Goal: Task Accomplishment & Management: Complete application form

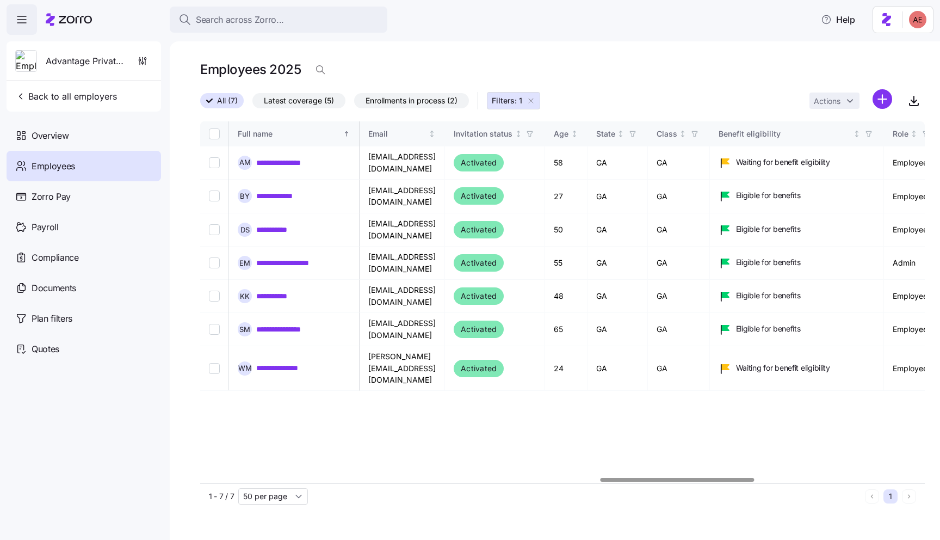
scroll to position [0, 1877]
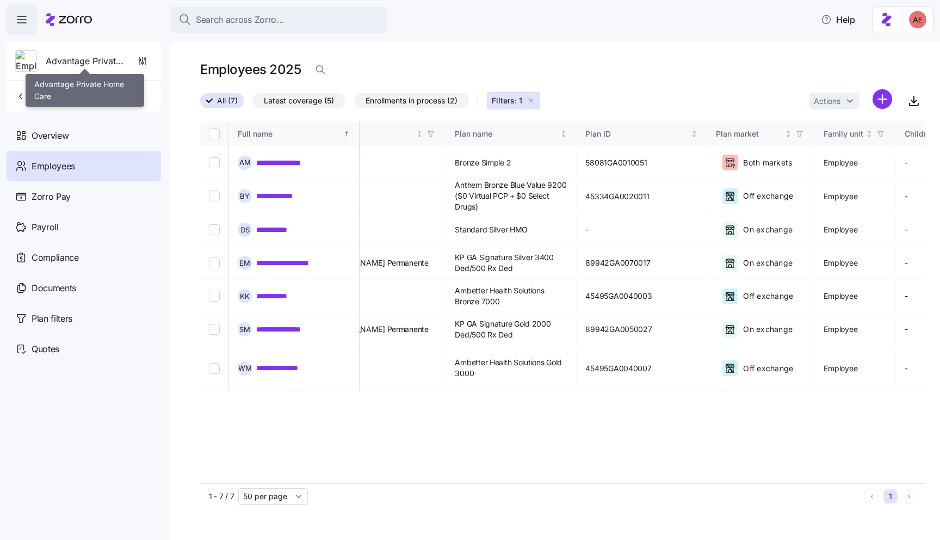
click at [69, 60] on span "Advantage Private Home Care" at bounding box center [85, 61] width 78 height 14
click at [29, 21] on span "button" at bounding box center [21, 19] width 29 height 29
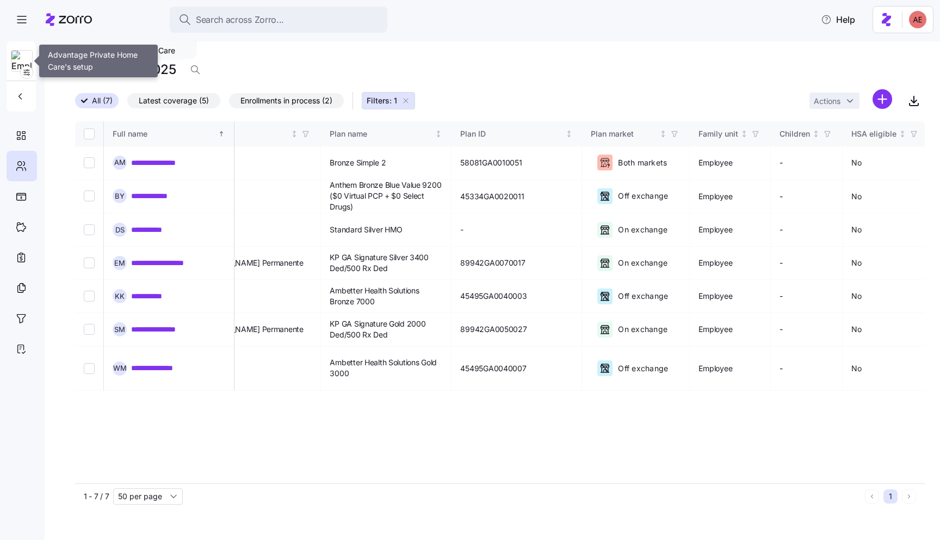
click at [17, 54] on img at bounding box center [21, 62] width 21 height 22
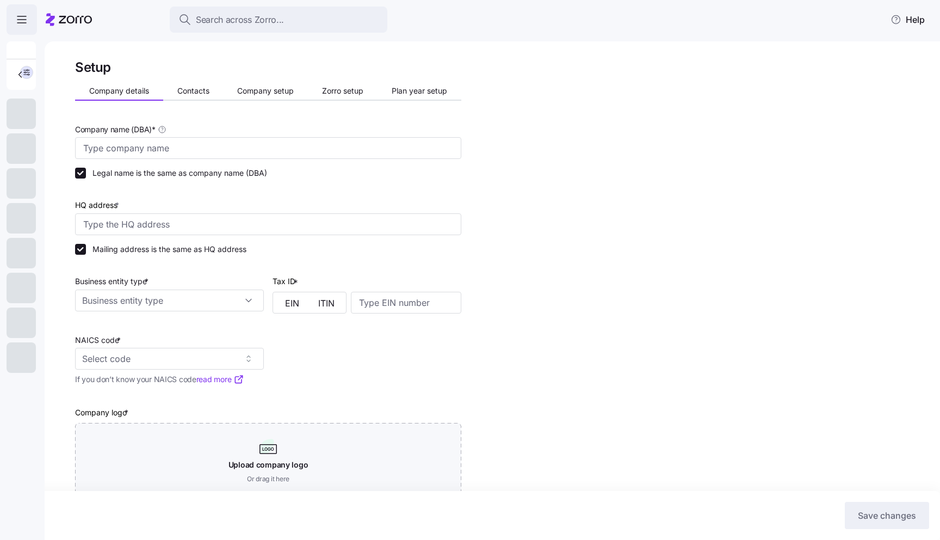
click at [23, 21] on icon "button" at bounding box center [21, 19] width 13 height 13
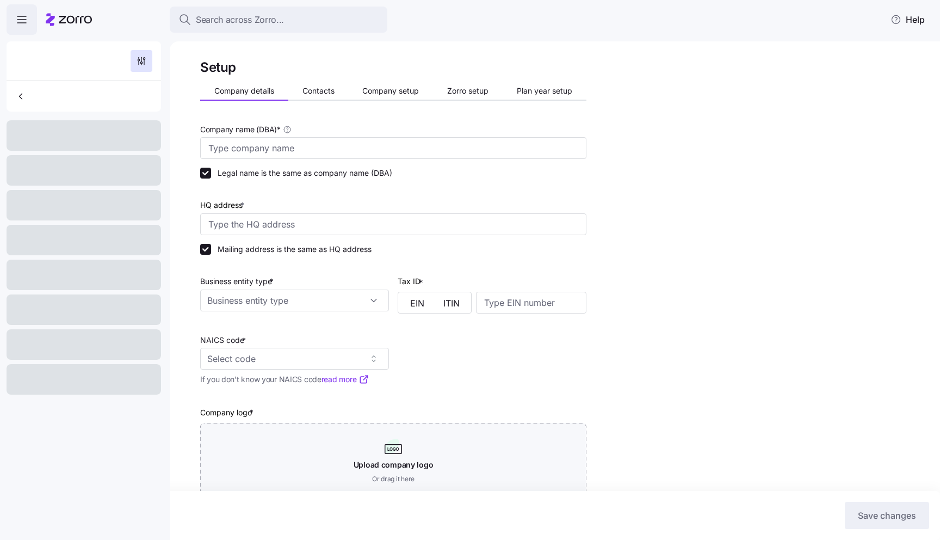
click at [66, 19] on icon at bounding box center [69, 19] width 46 height 13
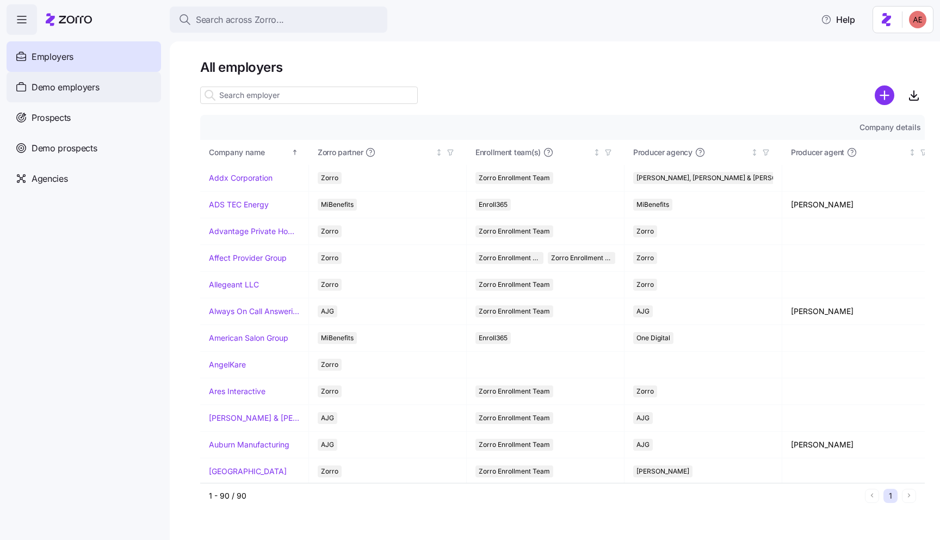
click at [77, 91] on span "Demo employers" at bounding box center [66, 88] width 68 height 14
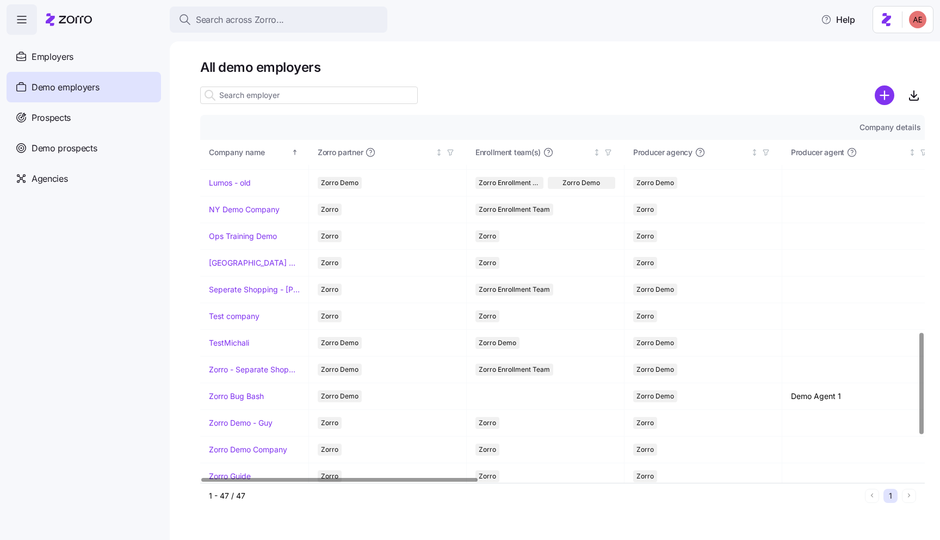
scroll to position [934, 0]
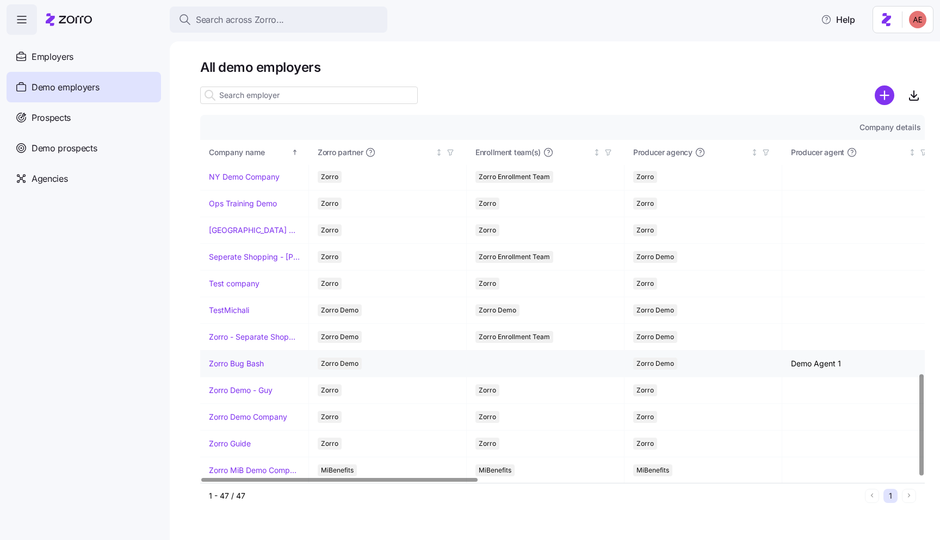
click at [254, 367] on link "Zorro Bug Bash" at bounding box center [236, 363] width 55 height 11
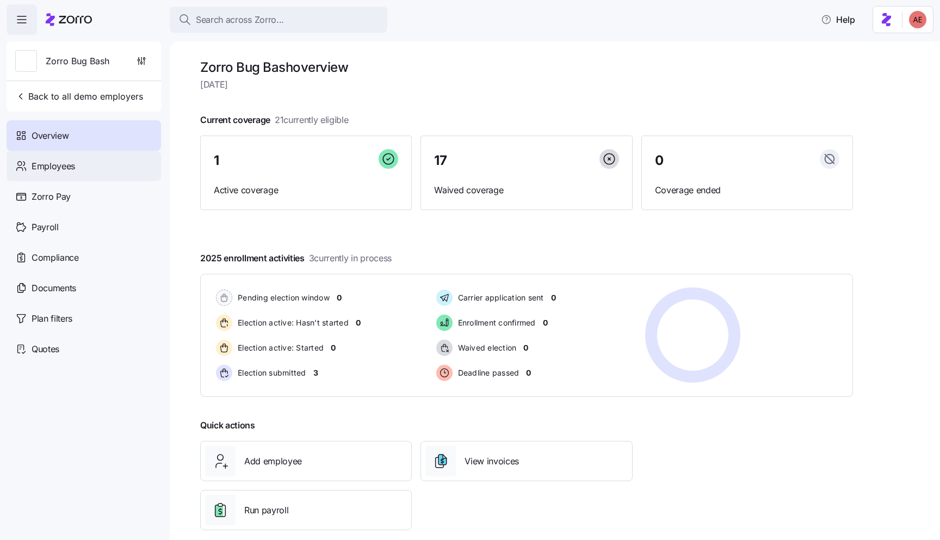
click at [52, 164] on span "Employees" at bounding box center [54, 166] width 44 height 14
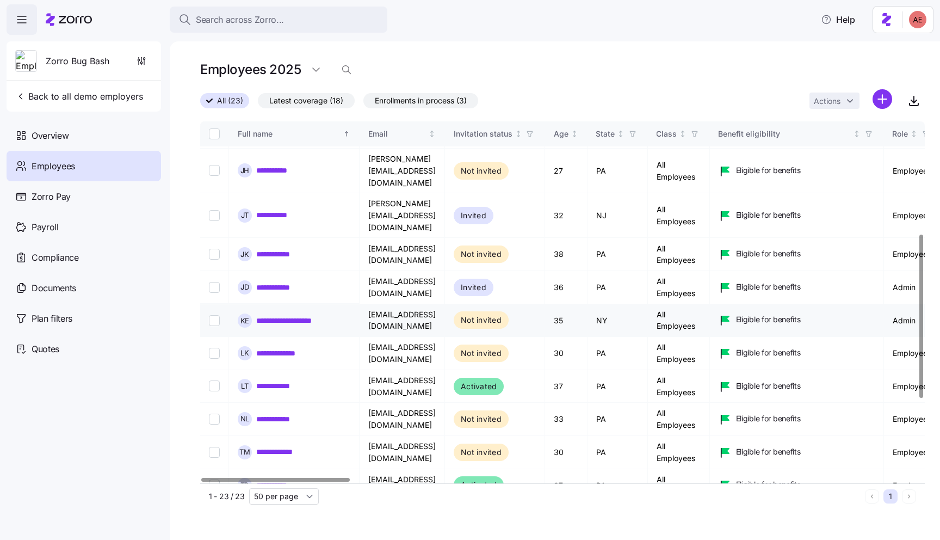
scroll to position [419, 0]
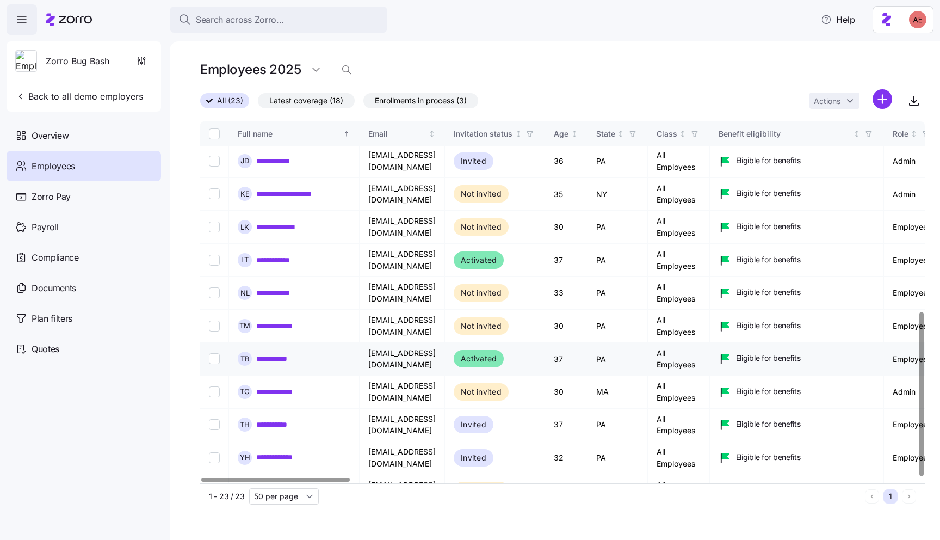
click at [283, 353] on link "**********" at bounding box center [278, 358] width 44 height 11
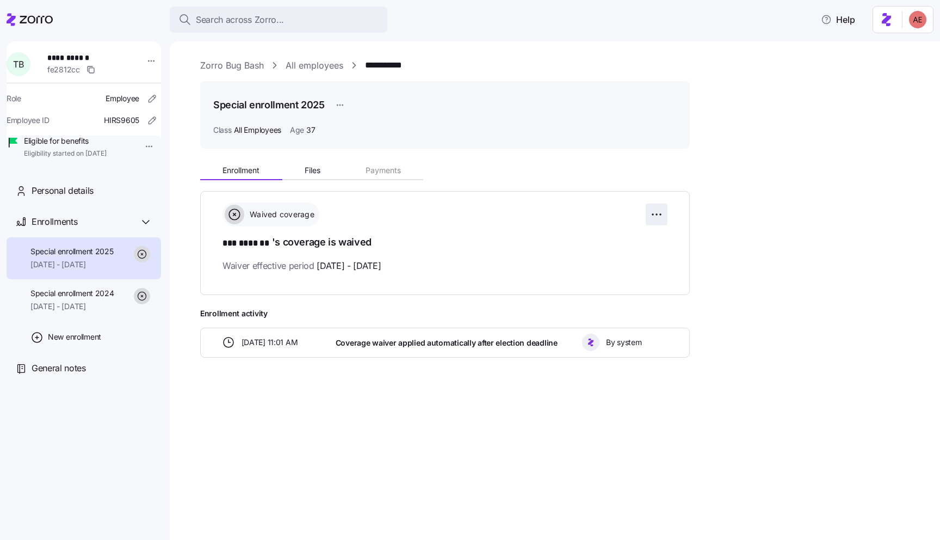
click at [660, 211] on html "**********" at bounding box center [470, 266] width 940 height 533
click at [583, 276] on span "Reset election" at bounding box center [575, 275] width 48 height 11
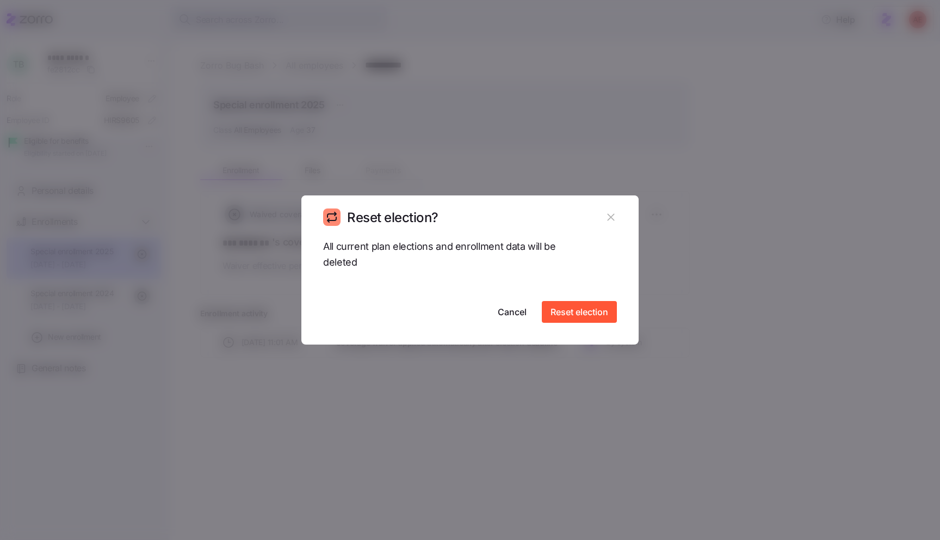
click at [611, 219] on icon "button" at bounding box center [610, 217] width 7 height 7
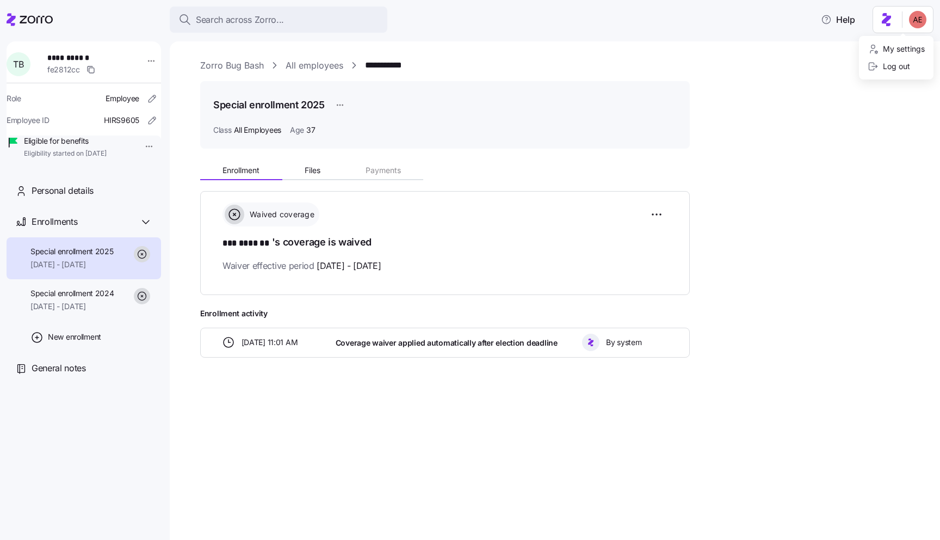
click at [921, 20] on html "**********" at bounding box center [470, 266] width 940 height 533
click at [663, 214] on html "**********" at bounding box center [470, 266] width 940 height 533
click at [660, 211] on html "**********" at bounding box center [470, 266] width 940 height 533
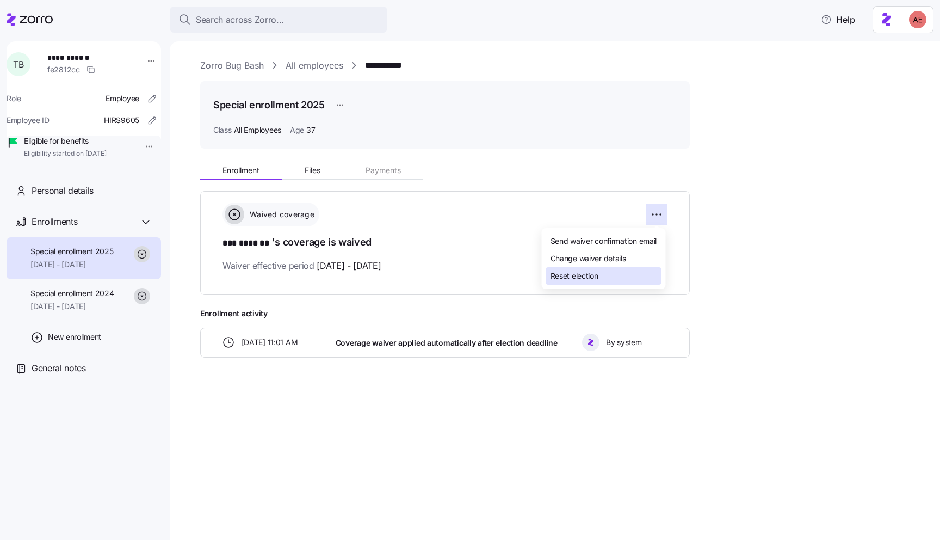
click at [586, 275] on span "Reset election" at bounding box center [575, 275] width 48 height 11
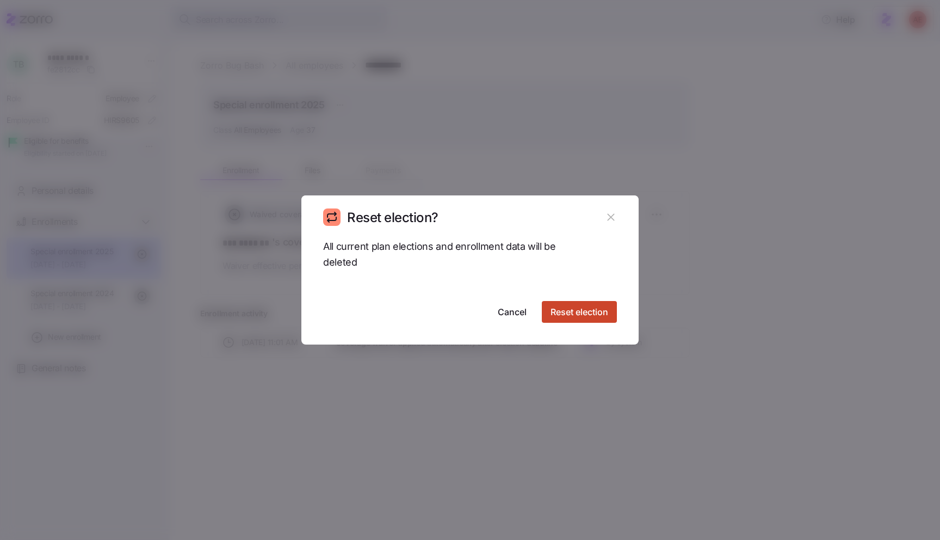
click at [591, 310] on span "Reset election" at bounding box center [580, 311] width 58 height 13
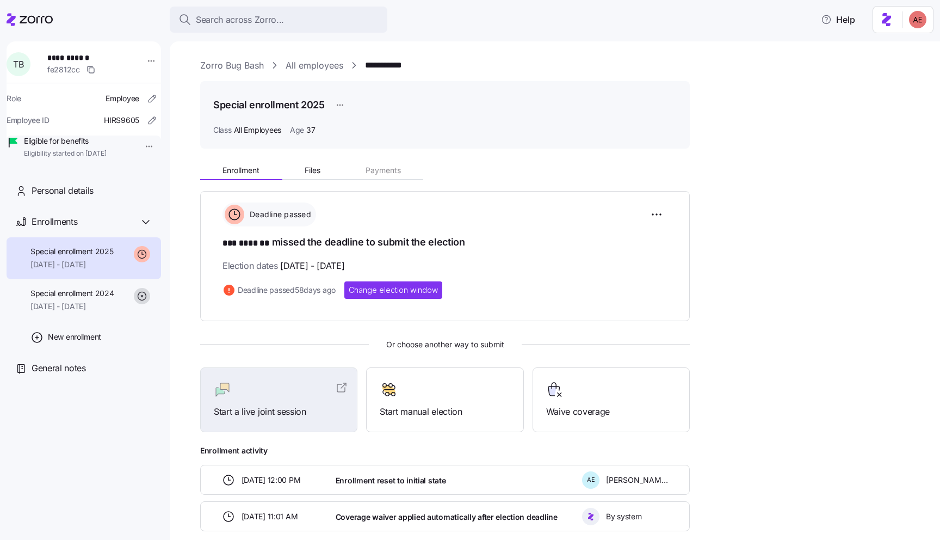
scroll to position [55, 0]
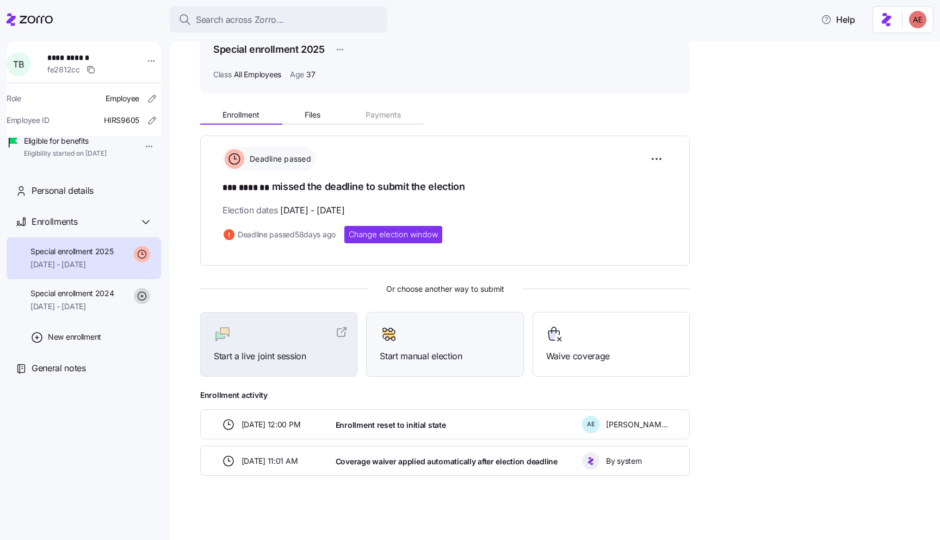
click at [456, 329] on div at bounding box center [445, 333] width 130 height 17
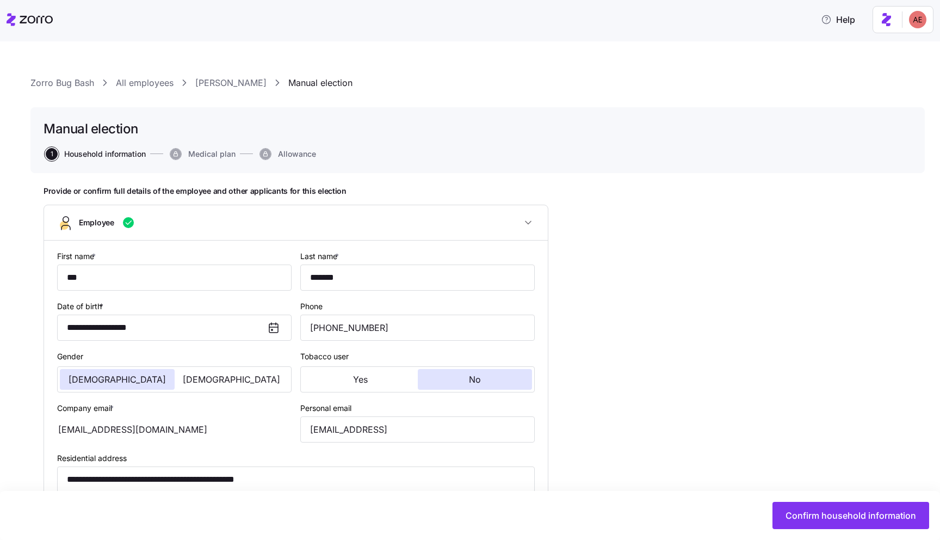
type input "All Employees"
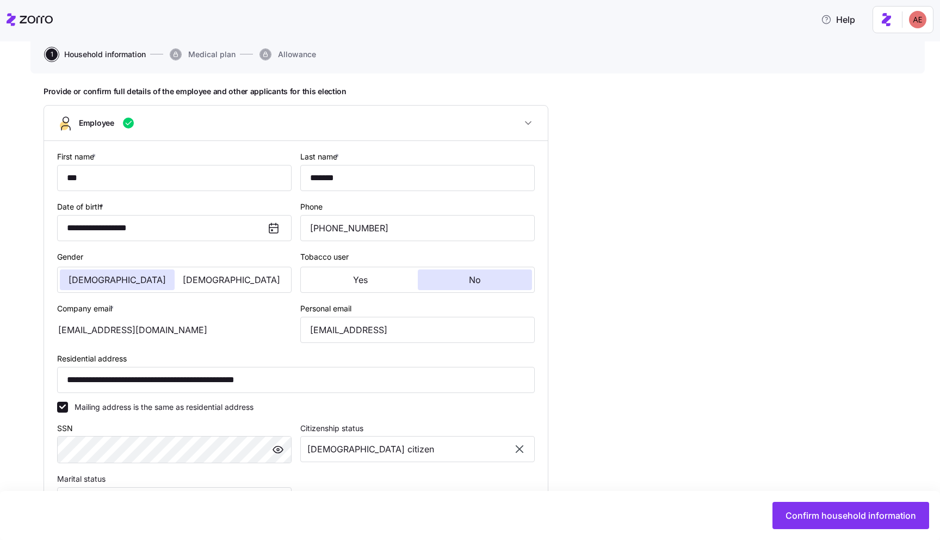
scroll to position [355, 0]
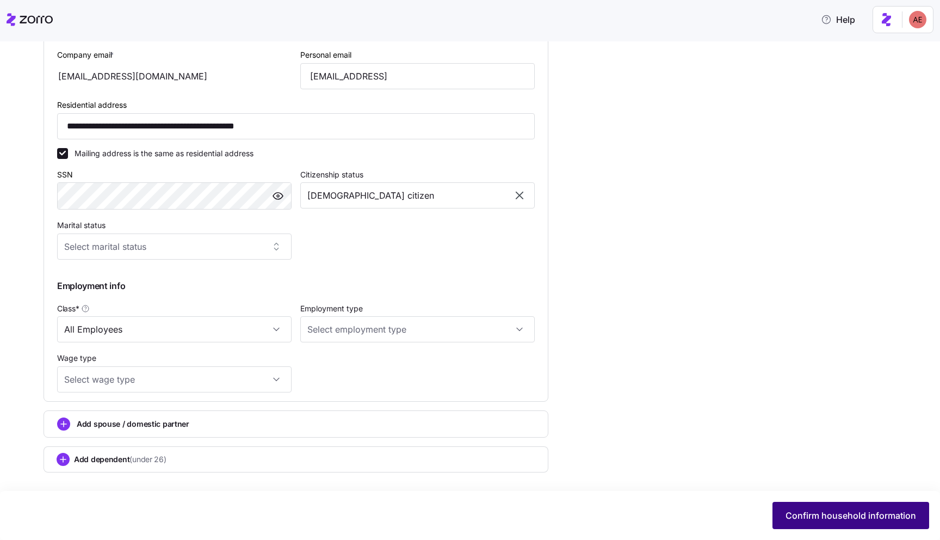
click at [811, 523] on button "Confirm household information" at bounding box center [851, 515] width 157 height 27
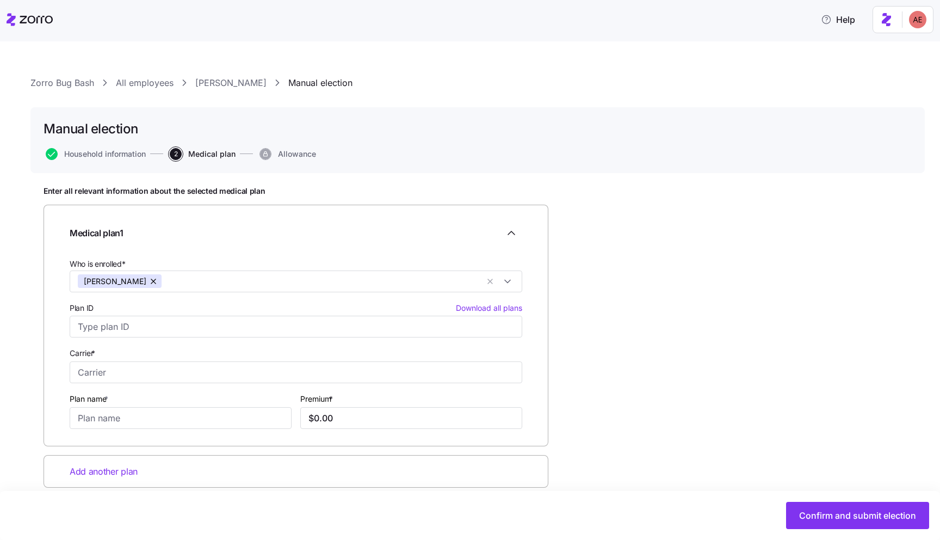
click at [132, 83] on link "All employees" at bounding box center [145, 83] width 58 height 14
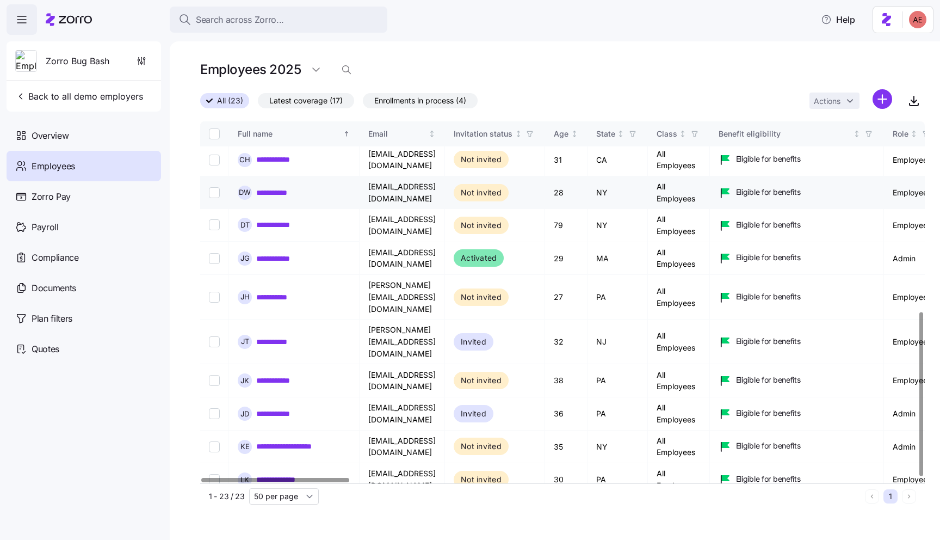
scroll to position [419, 0]
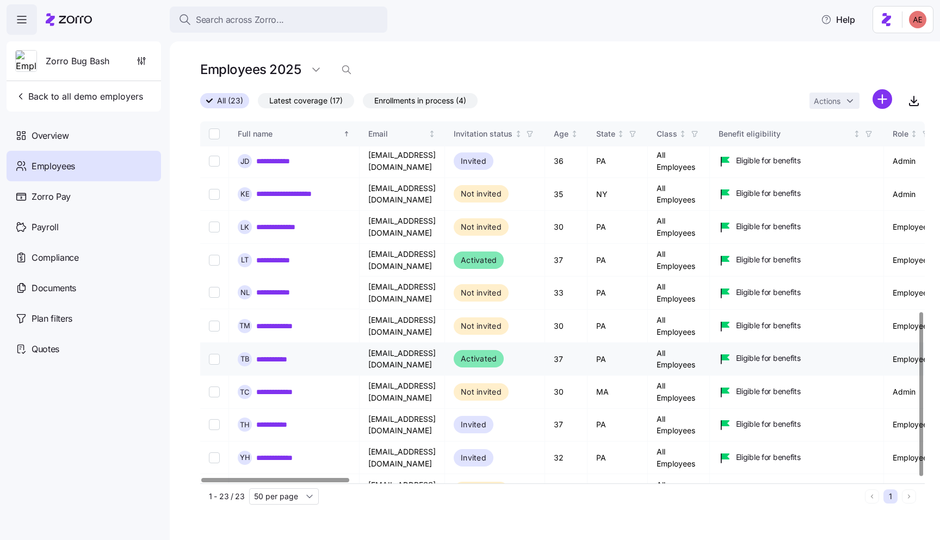
click at [277, 353] on link "**********" at bounding box center [278, 358] width 44 height 11
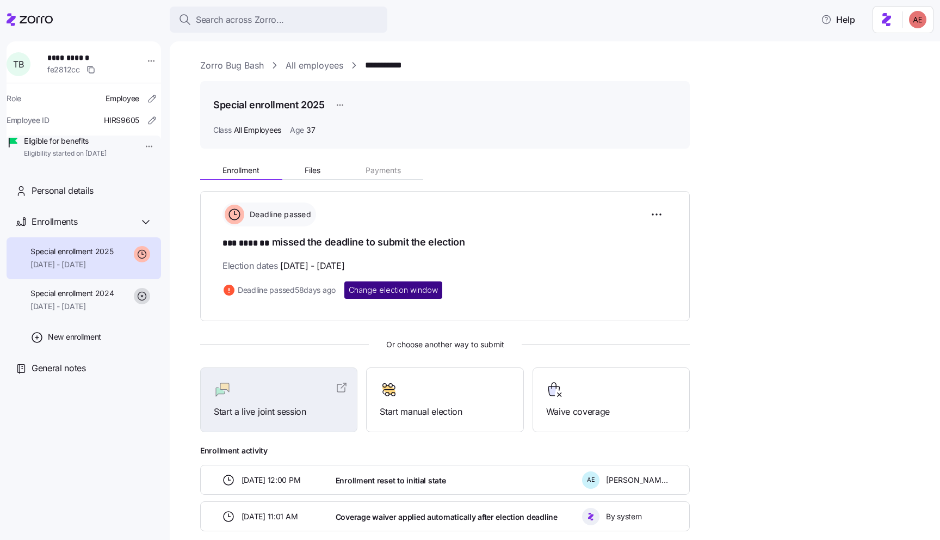
click at [405, 291] on span "Change election window" at bounding box center [393, 290] width 89 height 11
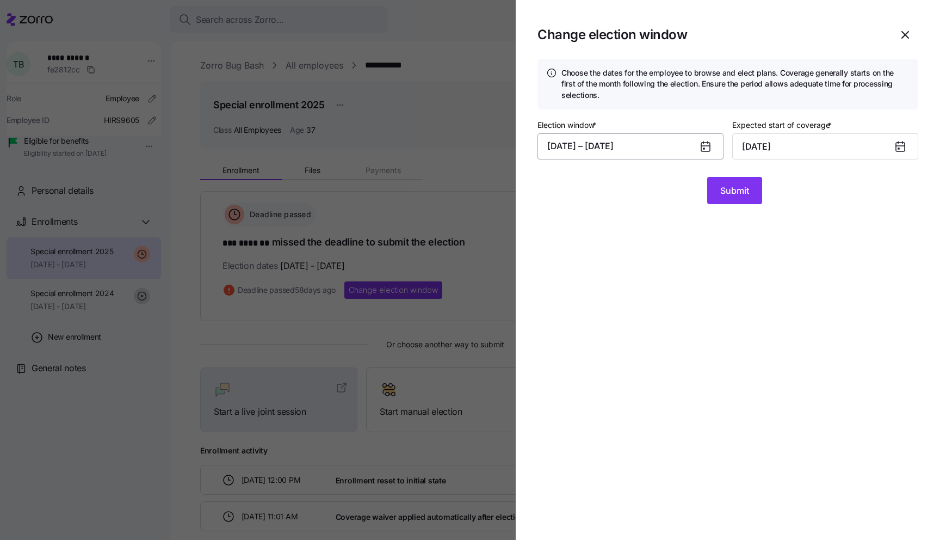
click at [613, 145] on button "05/28/2025 – 06/27/2025" at bounding box center [631, 146] width 186 height 26
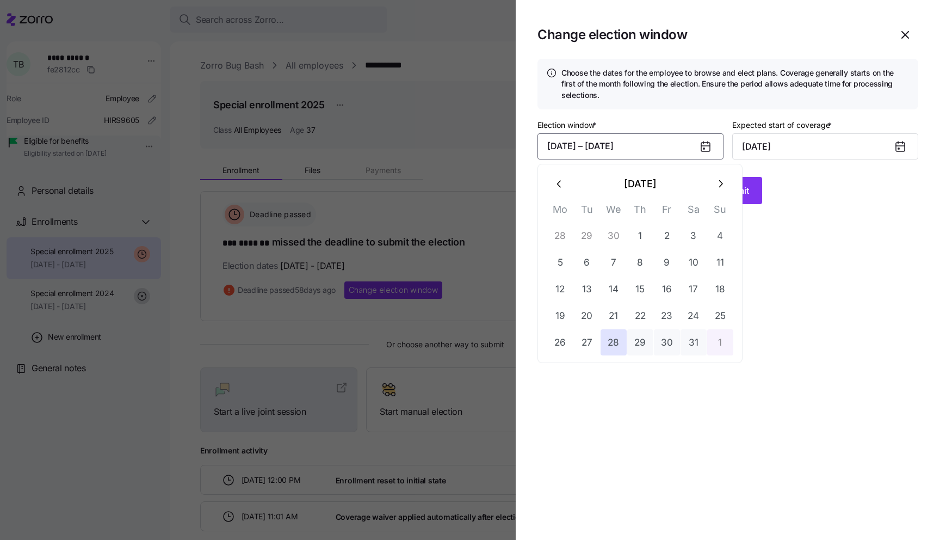
click at [718, 183] on icon "button" at bounding box center [720, 184] width 12 height 12
click at [585, 237] on button "1" at bounding box center [587, 236] width 26 height 26
click at [724, 185] on icon "button" at bounding box center [720, 184] width 12 height 12
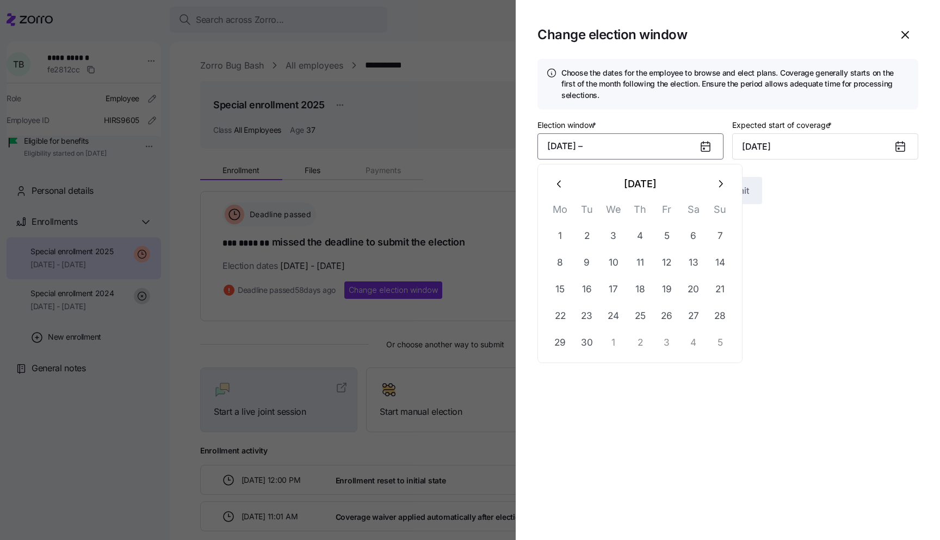
click at [724, 185] on icon "button" at bounding box center [720, 184] width 12 height 12
click at [689, 235] on button "1" at bounding box center [694, 236] width 26 height 26
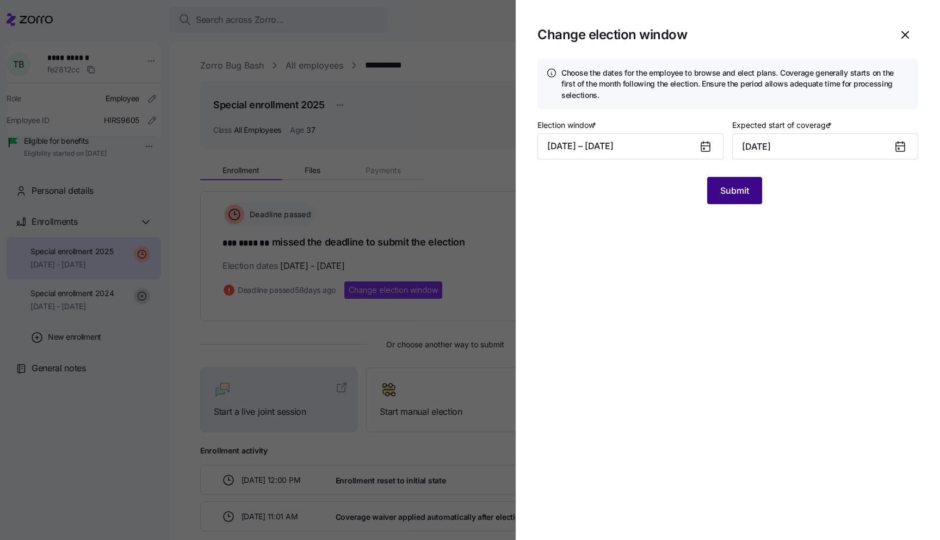
click at [733, 182] on button "Submit" at bounding box center [734, 190] width 55 height 27
click at [702, 148] on icon at bounding box center [705, 147] width 9 height 9
click at [814, 144] on input "October 1, 2025" at bounding box center [825, 146] width 186 height 26
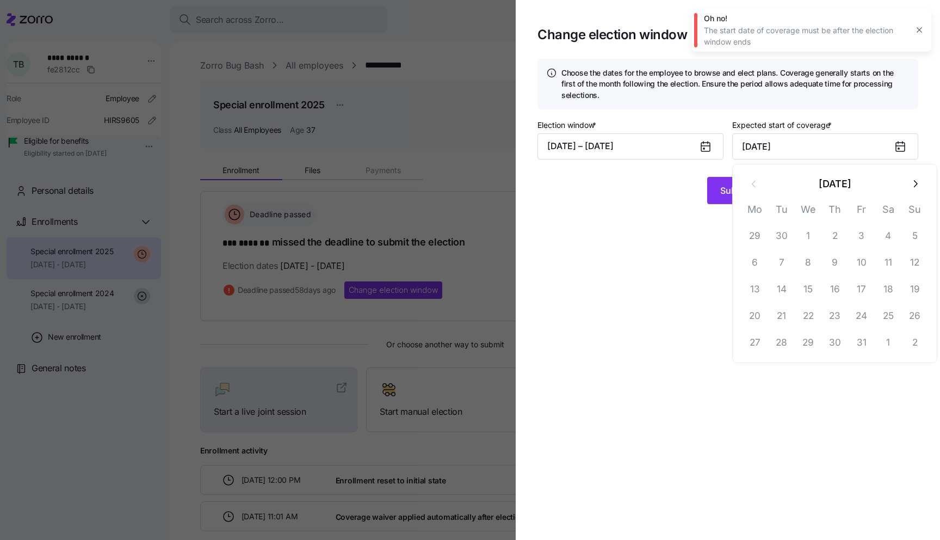
click at [910, 186] on icon "button" at bounding box center [915, 184] width 12 height 12
click at [909, 187] on icon "button" at bounding box center [915, 184] width 12 height 12
click at [759, 231] on button "1" at bounding box center [755, 236] width 26 height 26
type input "December 1, 2025"
click at [741, 190] on span "Submit" at bounding box center [734, 190] width 29 height 13
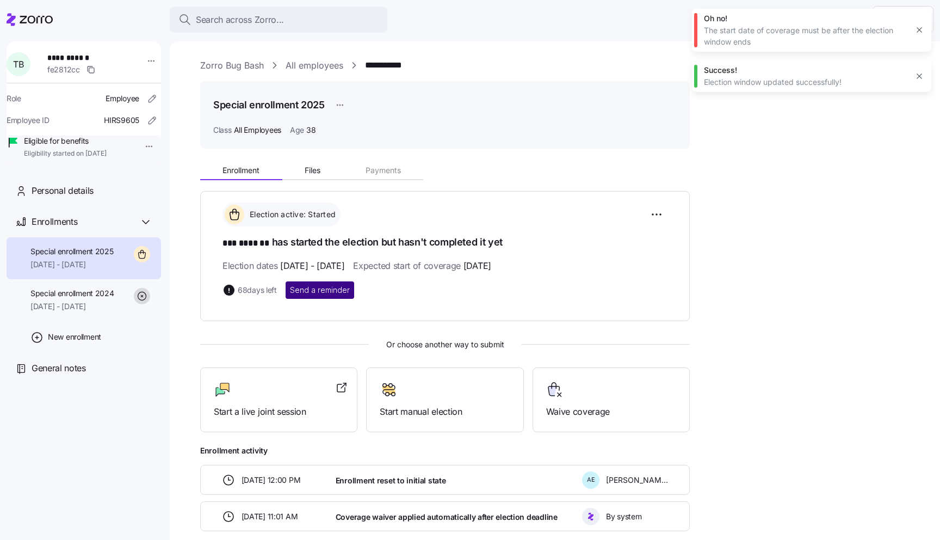
click at [327, 289] on span "Send a reminder" at bounding box center [320, 290] width 60 height 11
click at [343, 398] on div "Start a live joint session" at bounding box center [279, 400] width 130 height 38
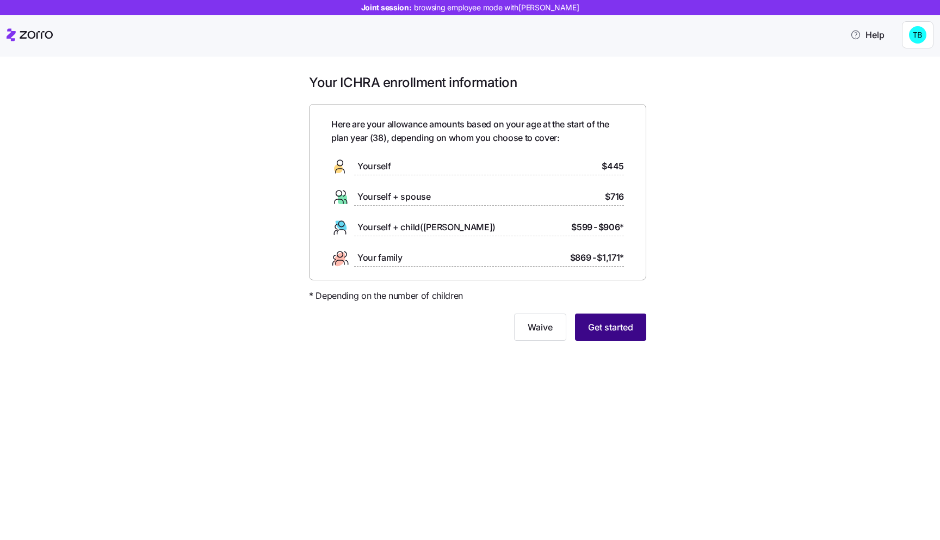
click at [638, 324] on button "Get started" at bounding box center [610, 326] width 71 height 27
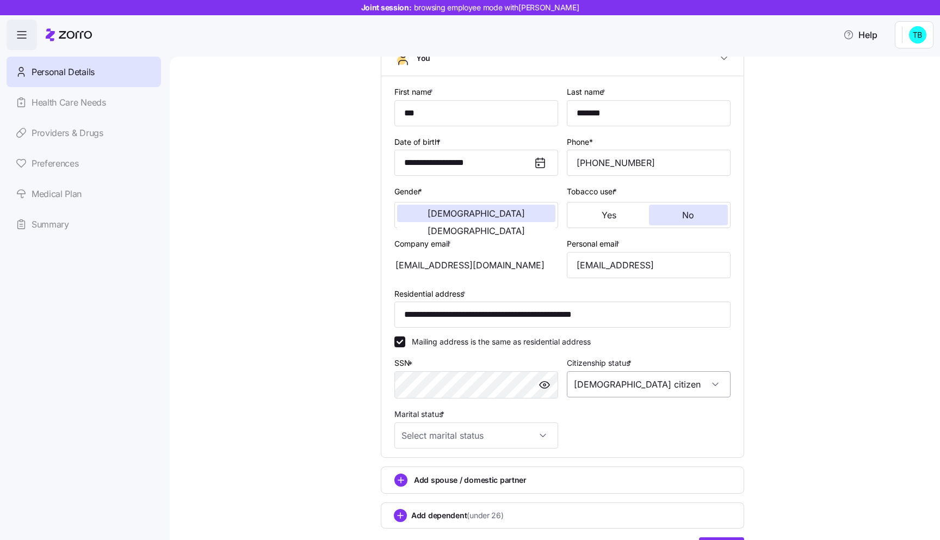
scroll to position [151, 0]
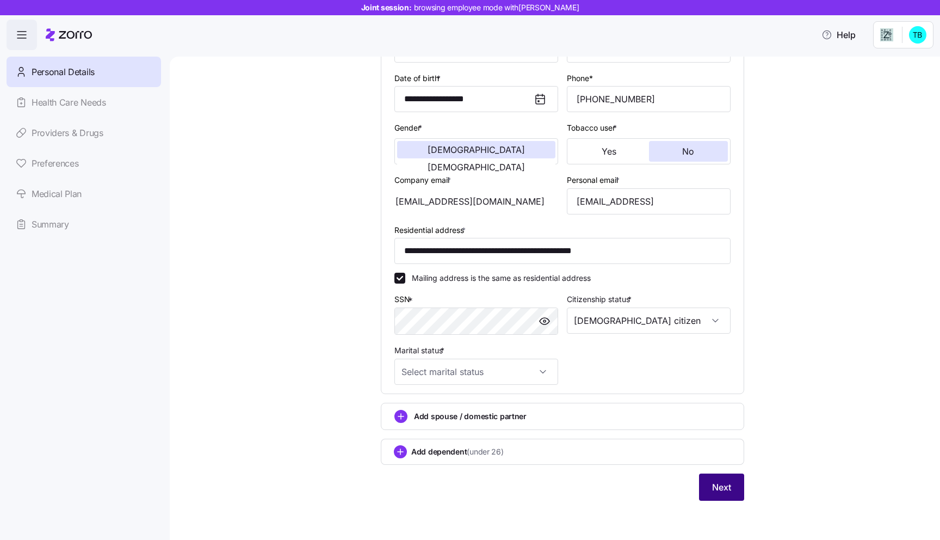
click at [718, 479] on button "Next" at bounding box center [721, 486] width 45 height 27
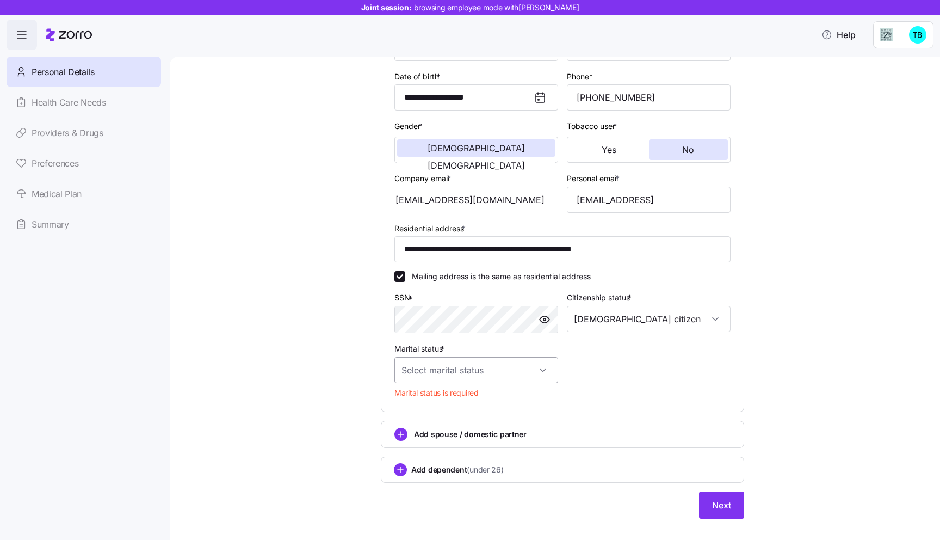
click at [491, 375] on input "Marital status *" at bounding box center [476, 370] width 164 height 26
click at [430, 408] on div "Single" at bounding box center [476, 404] width 155 height 23
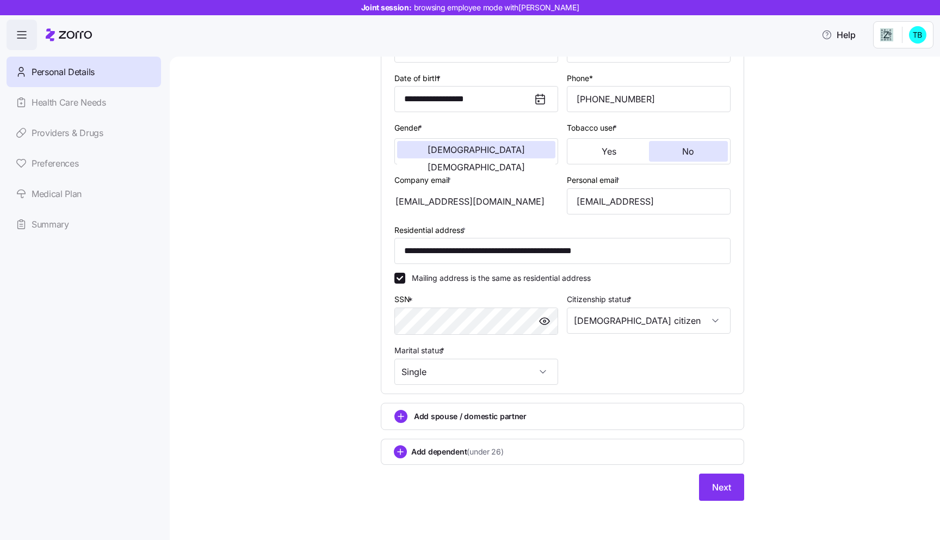
type input "Single"
click at [724, 492] on span "Next" at bounding box center [721, 486] width 19 height 13
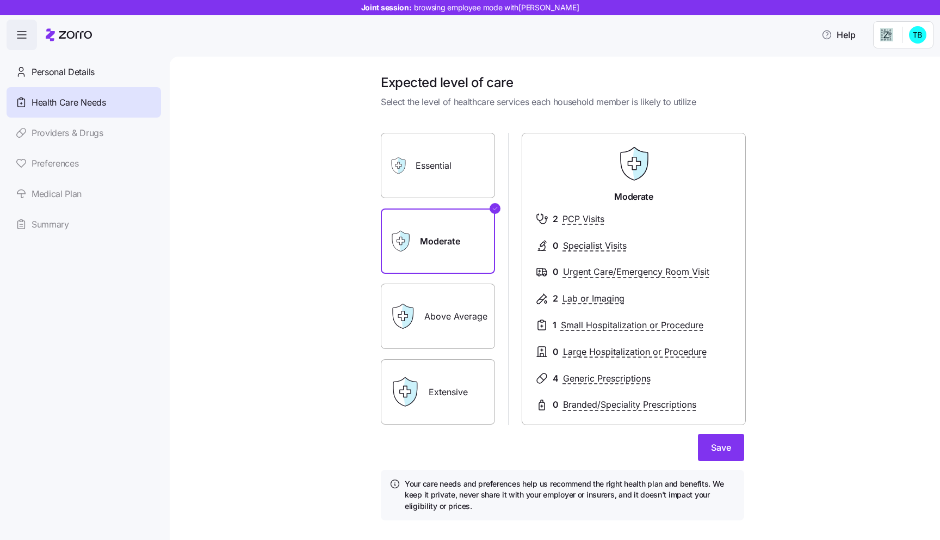
click at [440, 160] on label "Essential" at bounding box center [438, 165] width 114 height 65
click at [0, 0] on input "Essential" at bounding box center [0, 0] width 0 height 0
click at [447, 230] on label "Moderate" at bounding box center [438, 240] width 114 height 65
click at [0, 0] on input "Moderate" at bounding box center [0, 0] width 0 height 0
click at [448, 299] on label "Above Average" at bounding box center [438, 315] width 114 height 65
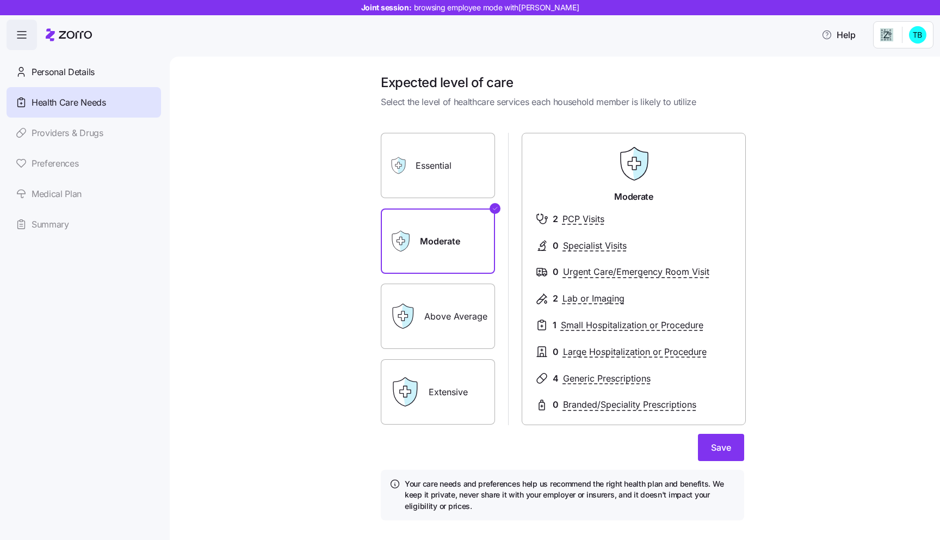
click at [0, 0] on input "Above Average" at bounding box center [0, 0] width 0 height 0
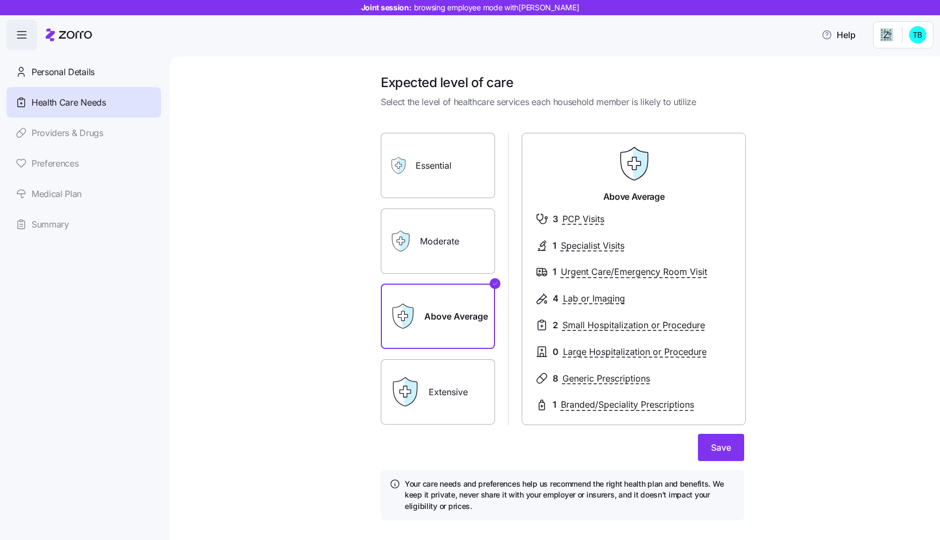
click at [466, 395] on label "Extensive" at bounding box center [438, 391] width 114 height 65
click at [0, 0] on input "Extensive" at bounding box center [0, 0] width 0 height 0
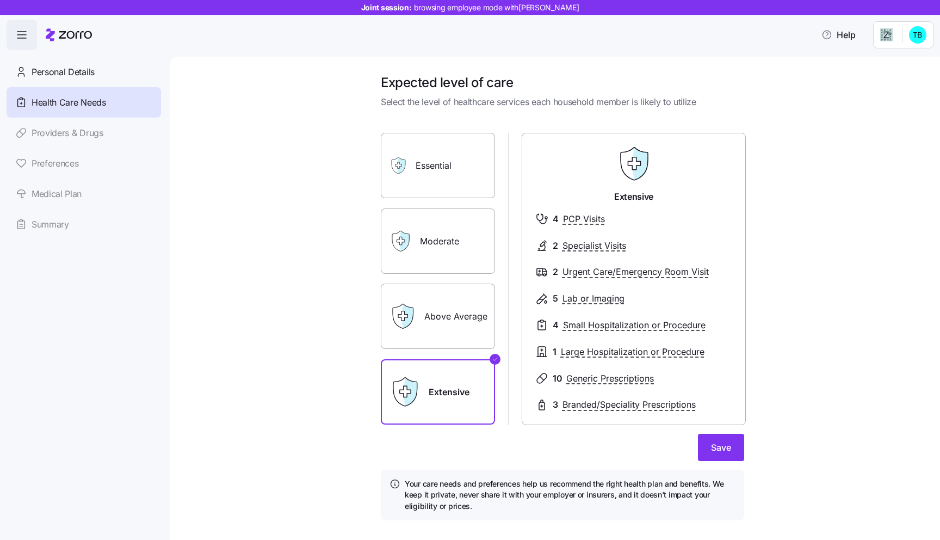
click at [455, 168] on label "Essential" at bounding box center [438, 165] width 114 height 65
click at [0, 0] on input "Essential" at bounding box center [0, 0] width 0 height 0
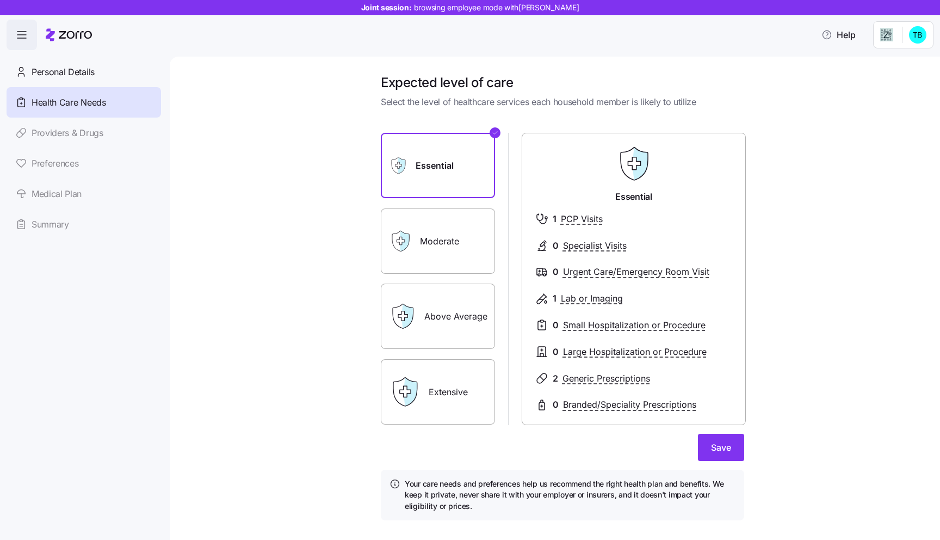
click at [442, 259] on label "Moderate" at bounding box center [438, 240] width 114 height 65
click at [0, 0] on input "Moderate" at bounding box center [0, 0] width 0 height 0
click at [466, 175] on label "Essential" at bounding box center [438, 165] width 114 height 65
click at [0, 0] on input "Essential" at bounding box center [0, 0] width 0 height 0
click at [472, 242] on label "Moderate" at bounding box center [438, 240] width 114 height 65
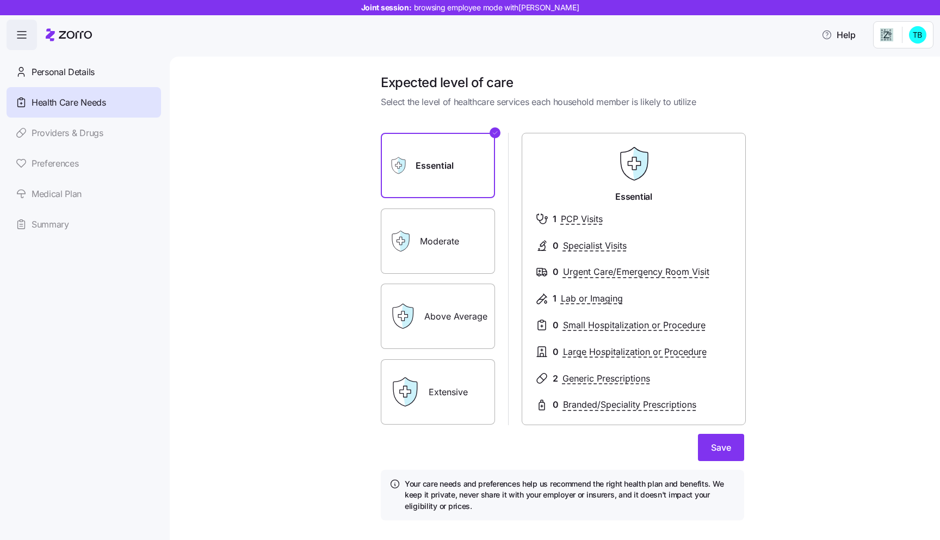
click at [0, 0] on input "Moderate" at bounding box center [0, 0] width 0 height 0
click at [440, 391] on label "Extensive" at bounding box center [438, 391] width 114 height 65
click at [0, 0] on input "Extensive" at bounding box center [0, 0] width 0 height 0
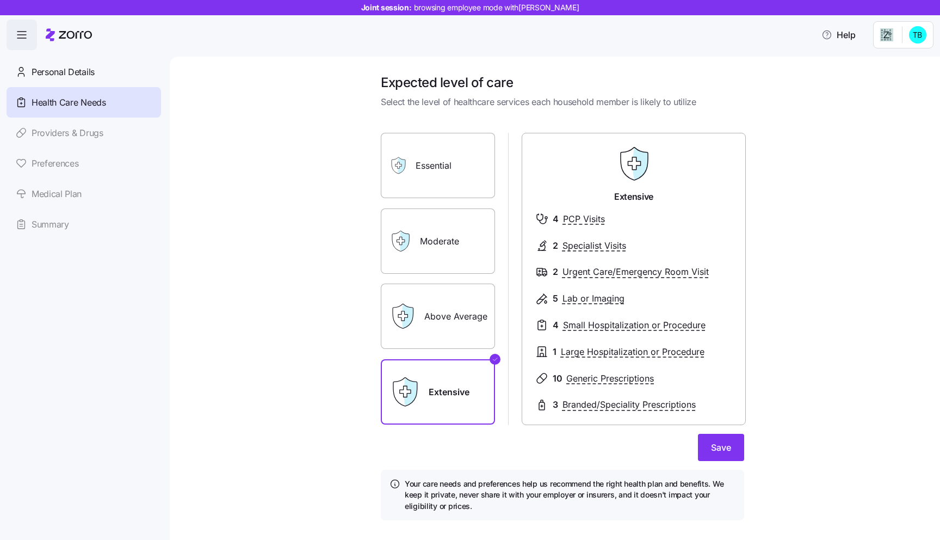
click at [453, 183] on label "Essential" at bounding box center [438, 165] width 114 height 65
click at [0, 0] on input "Essential" at bounding box center [0, 0] width 0 height 0
